Goal: Information Seeking & Learning: Compare options

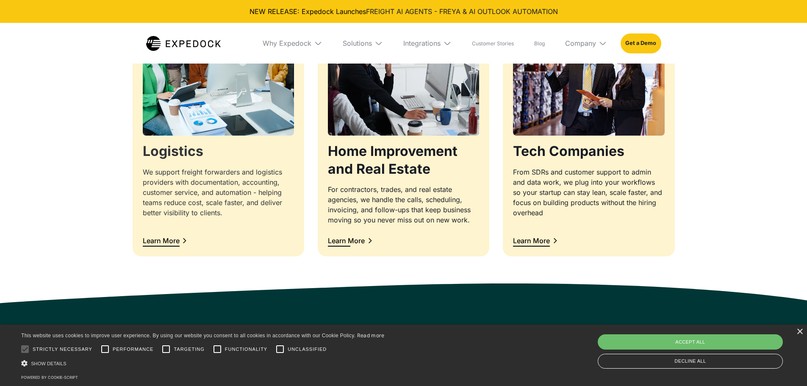
scroll to position [975, 0]
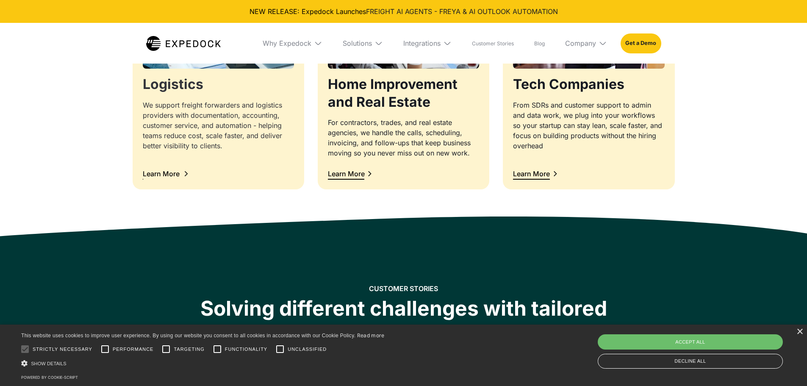
click at [229, 149] on div "We support freight forwarders and logistics providers with documentation, accou…" at bounding box center [218, 125] width 151 height 51
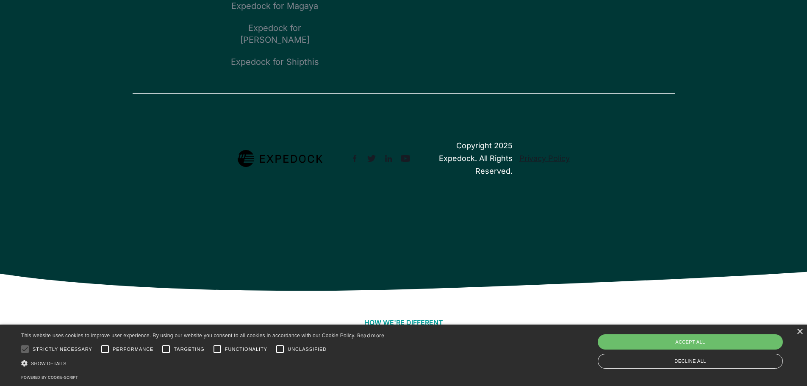
scroll to position [1174, 0]
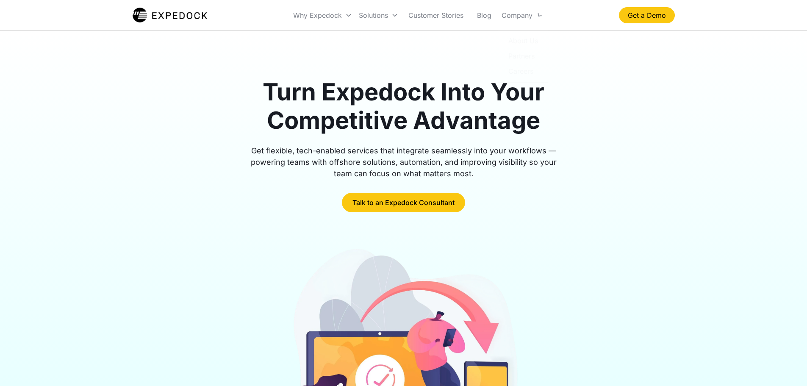
click at [617, 100] on div "Turn Expedock Into Your Competitive Advantage Get flexible, tech-enabled servic…" at bounding box center [404, 145] width 542 height 134
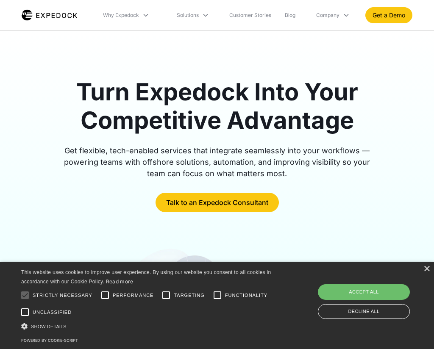
click at [346, 15] on icon at bounding box center [346, 15] width 7 height 7
click at [345, 14] on icon at bounding box center [346, 15] width 7 height 7
click at [203, 17] on icon at bounding box center [205, 15] width 7 height 7
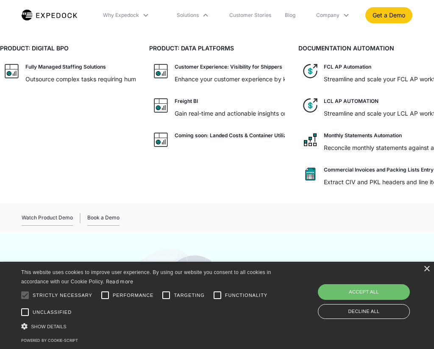
click at [206, 15] on icon at bounding box center [205, 15] width 7 height 7
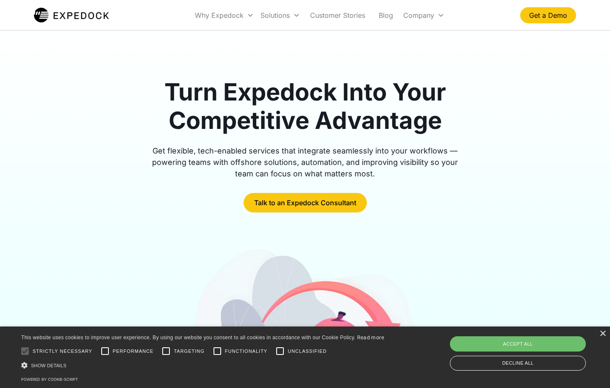
click at [434, 19] on div "Company" at bounding box center [424, 15] width 48 height 29
click at [437, 17] on div "Company" at bounding box center [424, 15] width 48 height 29
click at [296, 16] on icon at bounding box center [296, 15] width 5 height 3
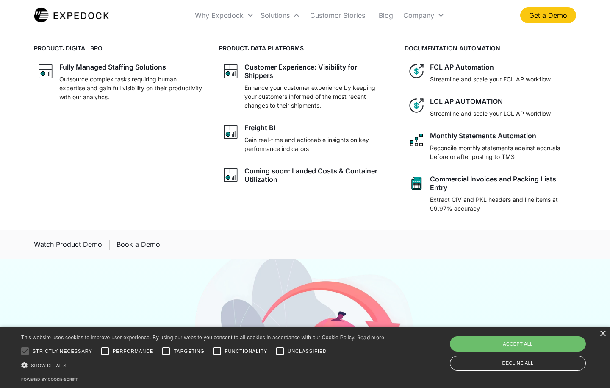
click at [296, 16] on icon at bounding box center [296, 15] width 7 height 7
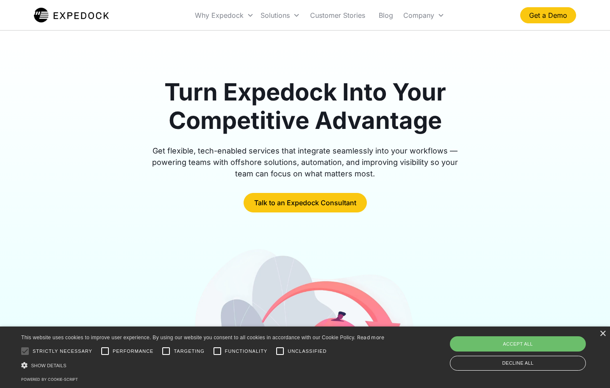
click at [250, 16] on icon at bounding box center [250, 15] width 5 height 3
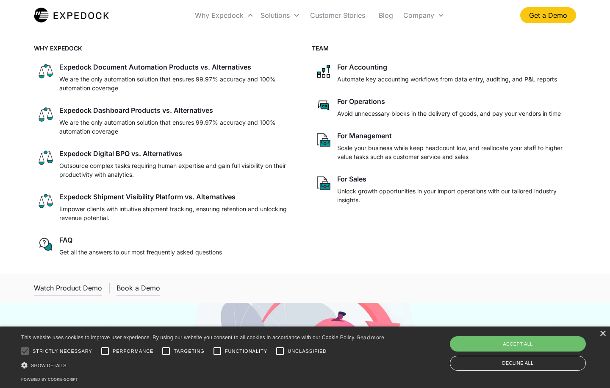
click at [250, 16] on icon at bounding box center [250, 15] width 7 height 7
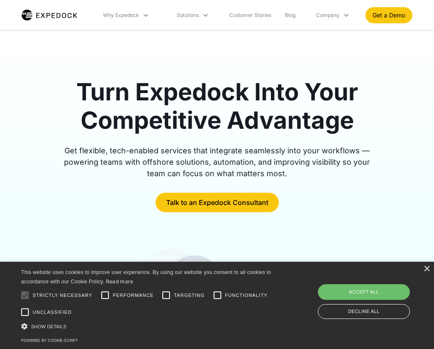
click at [204, 14] on icon at bounding box center [205, 15] width 5 height 3
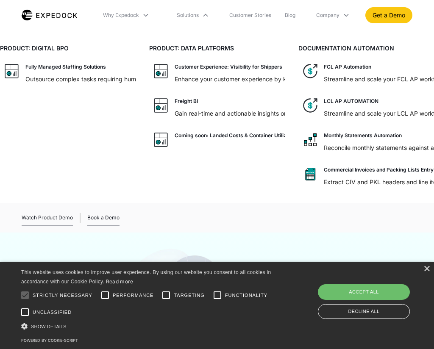
click at [204, 14] on icon at bounding box center [205, 15] width 7 height 7
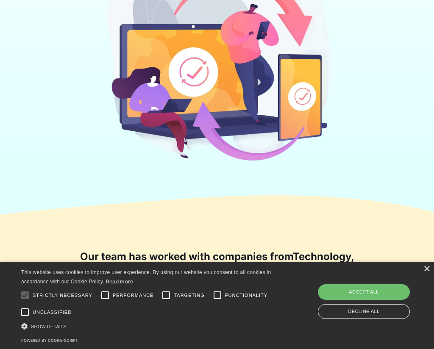
scroll to position [424, 0]
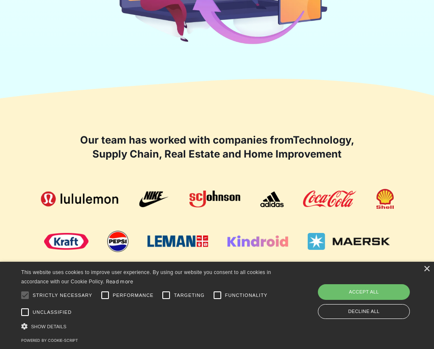
click at [428, 270] on div "×" at bounding box center [426, 269] width 6 height 6
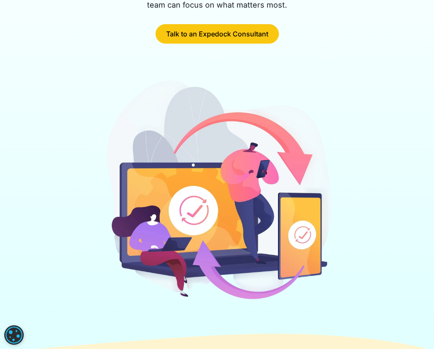
scroll to position [0, 0]
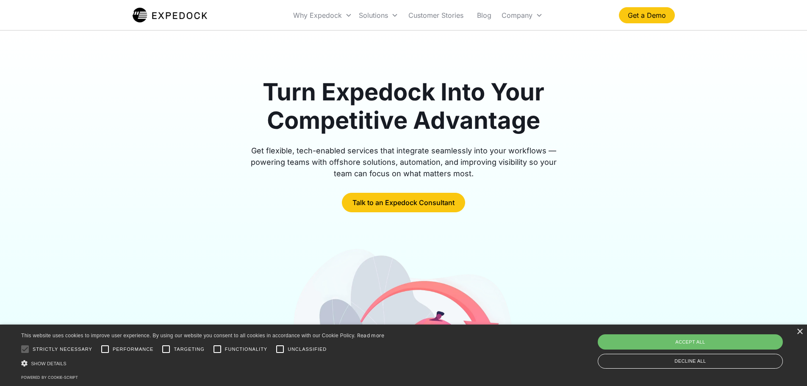
click at [596, 85] on div "Turn Expedock Into Your Competitive Advantage Get flexible, tech-enabled servic…" at bounding box center [404, 145] width 542 height 134
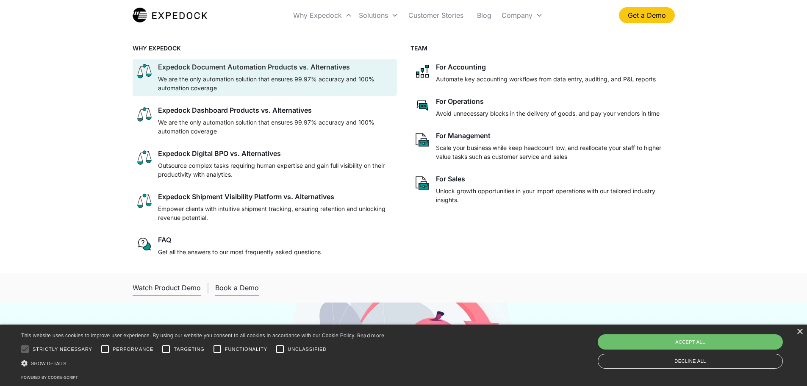
click at [295, 69] on div "Expedock Document Automation Products vs. Alternatives" at bounding box center [254, 67] width 192 height 8
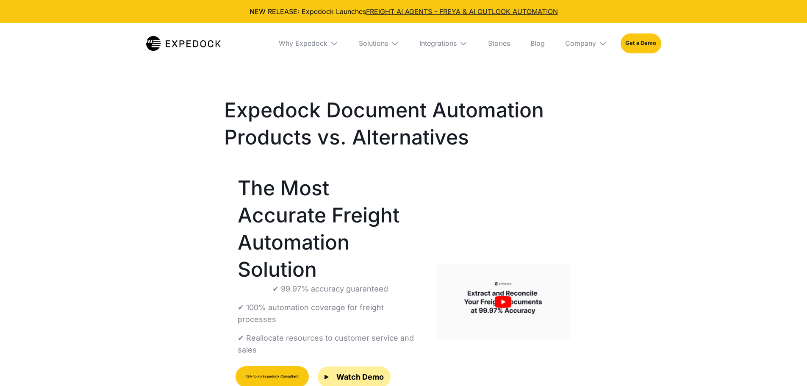
select select
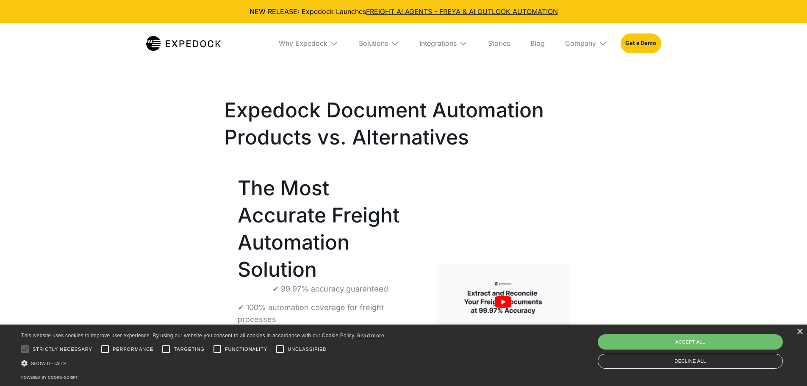
click at [286, 12] on div "NEW RELEASE: Expedock Launches FREIGHT AI AGENTS - FREYA & AI OUTLOOK AUTOMATION" at bounding box center [404, 11] width 794 height 9
click at [318, 10] on div "NEW RELEASE: Expedock Launches FREIGHT AI AGENTS - FREYA & AI OUTLOOK AUTOMATION" at bounding box center [404, 11] width 794 height 9
click at [150, 80] on div "Expedock Document Automation Products vs. Alternatives The Most Accurate Freigh…" at bounding box center [403, 278] width 807 height 434
click at [211, 32] on link at bounding box center [183, 43] width 75 height 41
click at [209, 37] on img at bounding box center [183, 43] width 75 height 15
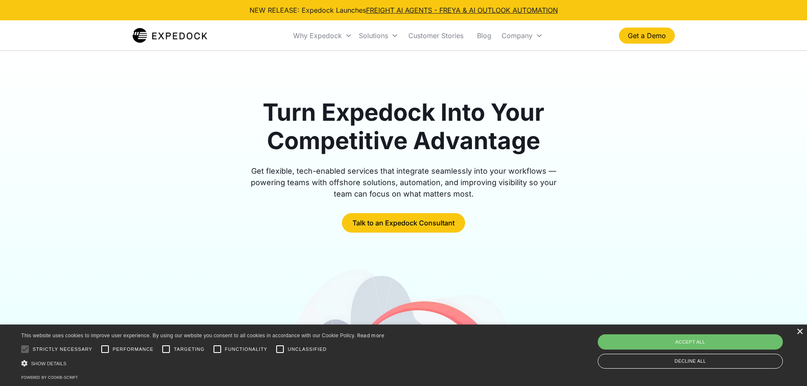
click at [799, 332] on div "×" at bounding box center [800, 332] width 6 height 6
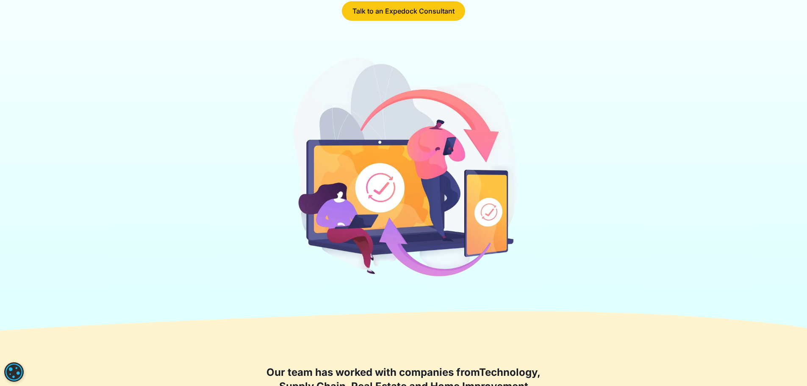
drag, startPoint x: 238, startPoint y: 187, endPoint x: 238, endPoint y: 192, distance: 5.5
click at [238, 187] on div at bounding box center [404, 169] width 542 height 229
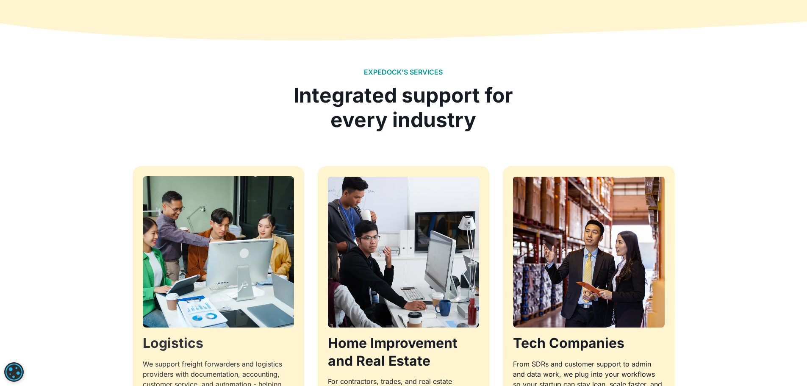
scroll to position [847, 0]
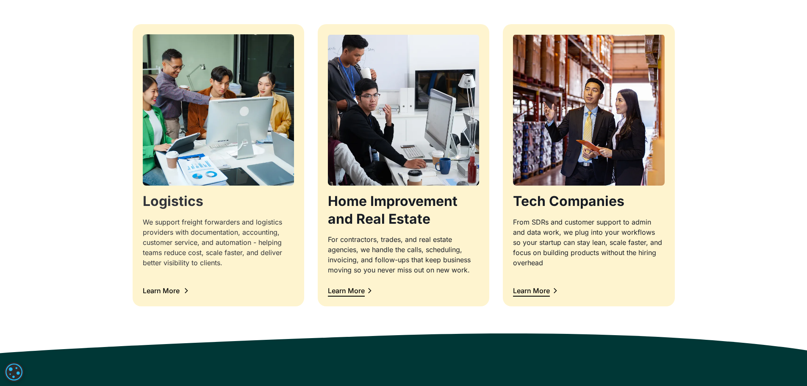
click at [225, 263] on div "We support freight forwarders and logistics providers with documentation, accou…" at bounding box center [218, 242] width 151 height 51
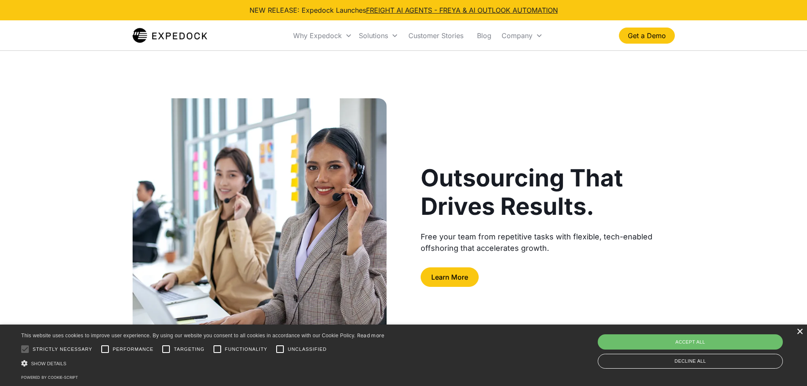
click at [800, 330] on div "×" at bounding box center [800, 332] width 6 height 6
